Goal: Navigation & Orientation: Find specific page/section

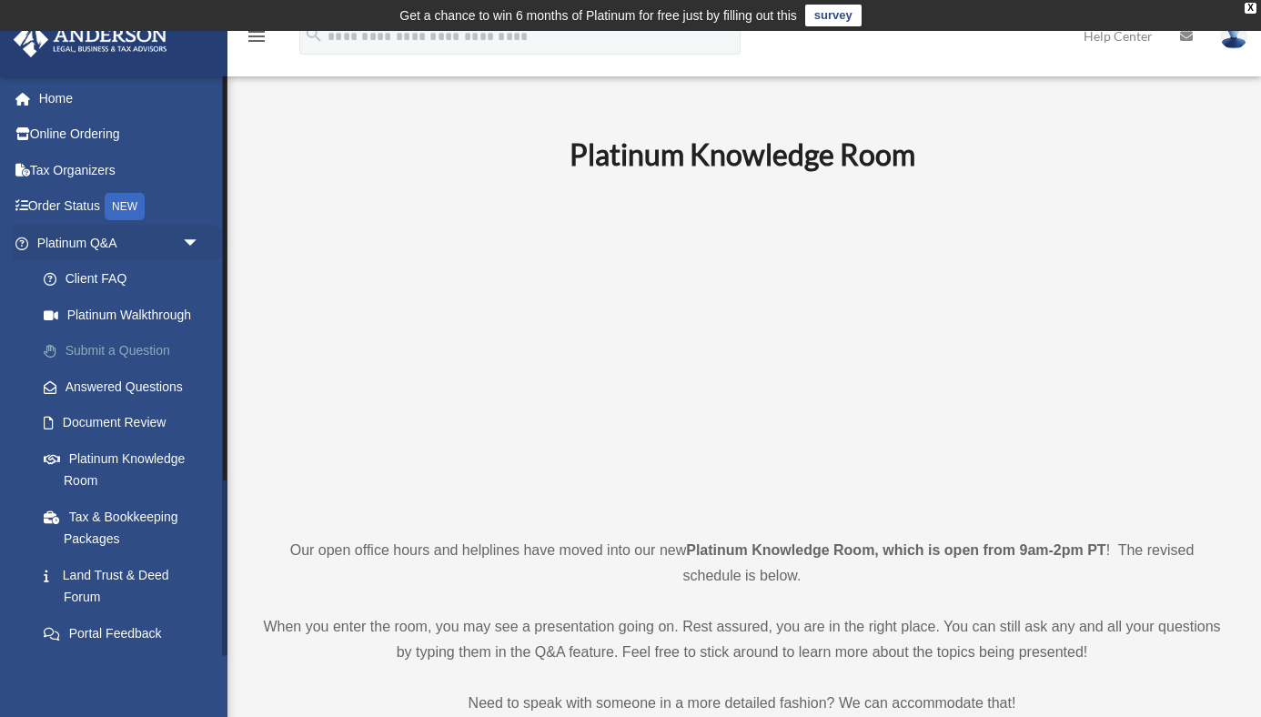
click at [114, 352] on link "Submit a Question" at bounding box center [126, 351] width 202 height 36
click at [109, 422] on link "Document Review" at bounding box center [126, 423] width 202 height 36
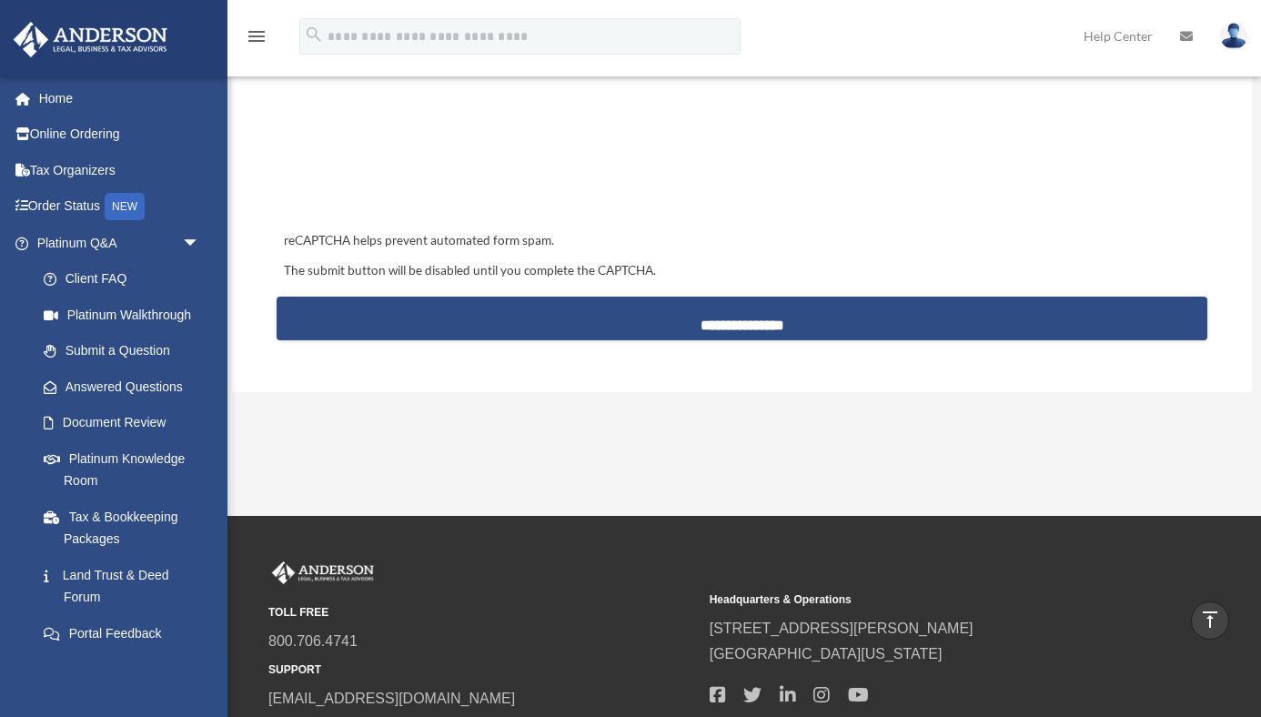
scroll to position [1796, 0]
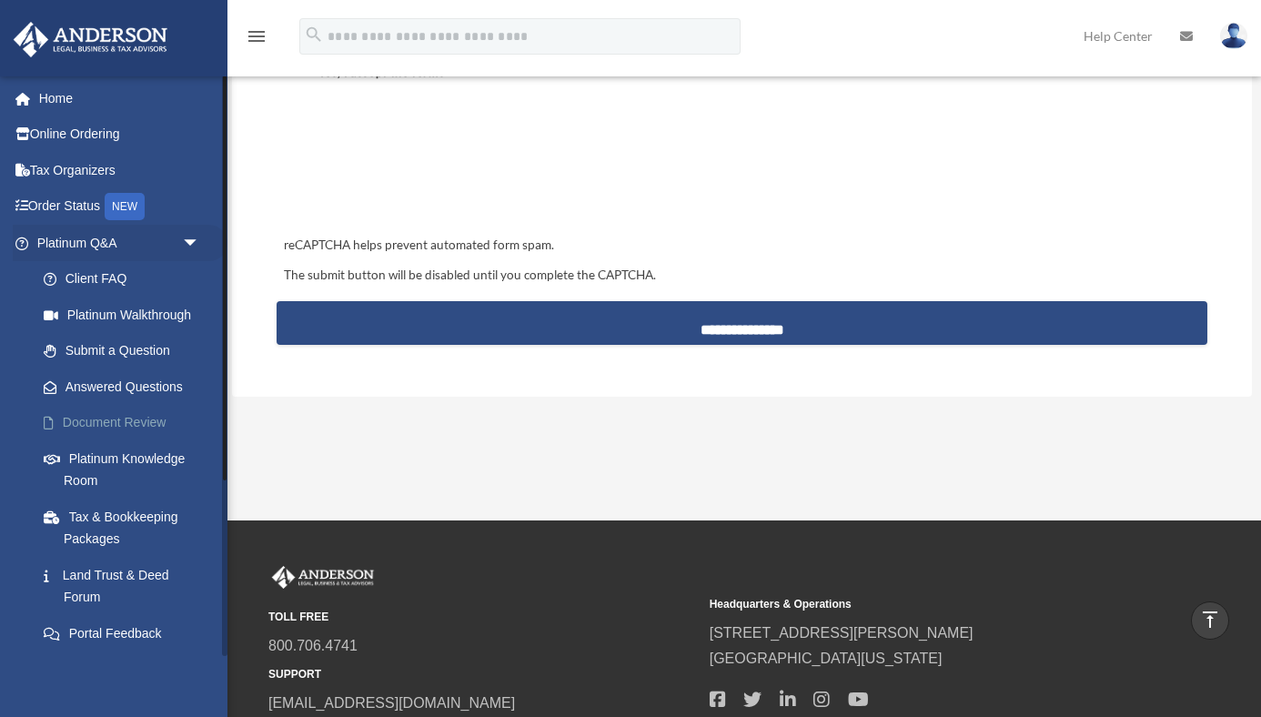
click at [140, 424] on link "Document Review" at bounding box center [126, 423] width 202 height 36
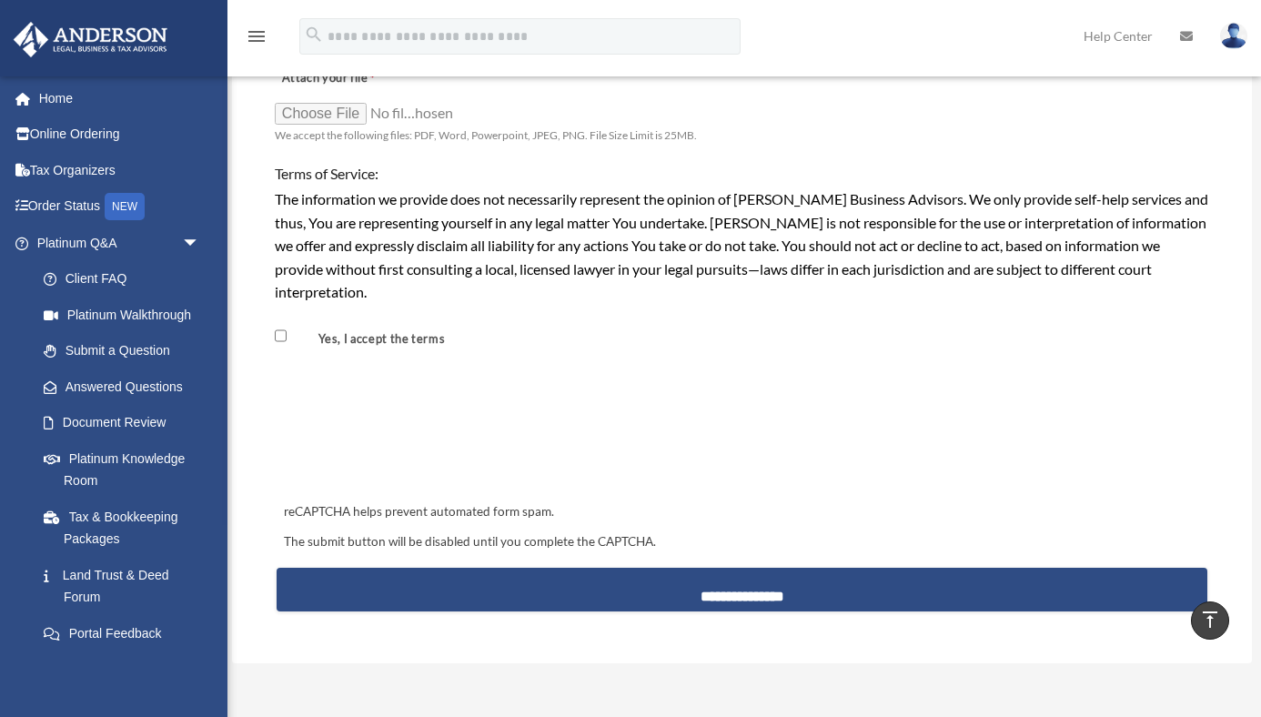
scroll to position [1531, 0]
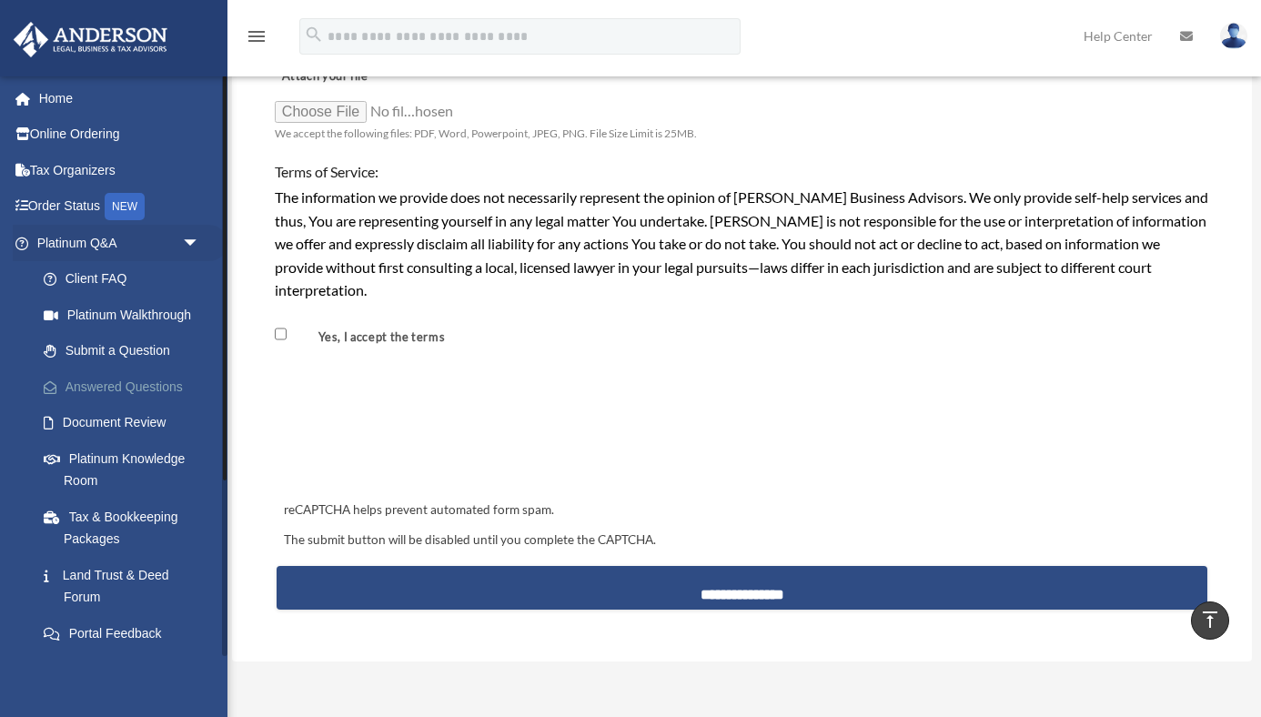
click at [117, 383] on link "Answered Questions" at bounding box center [126, 386] width 202 height 36
